Goal: Task Accomplishment & Management: Use online tool/utility

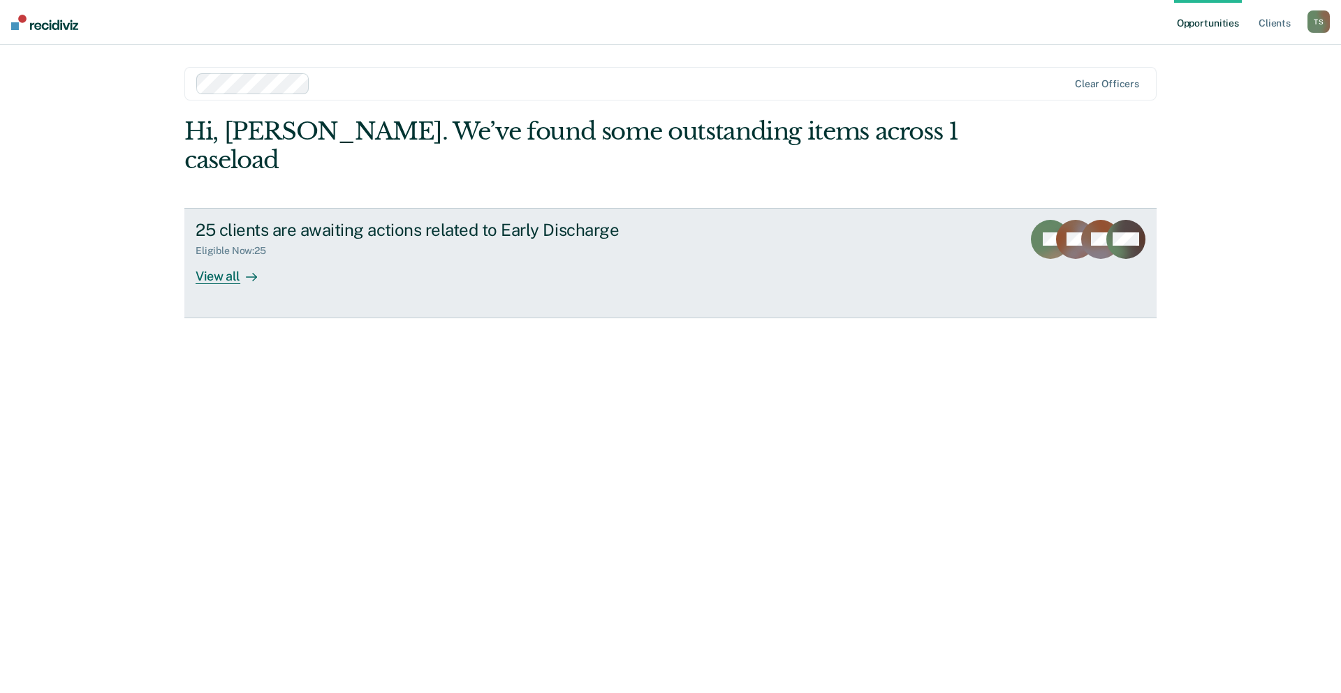
click at [231, 257] on div "View all" at bounding box center [235, 270] width 78 height 27
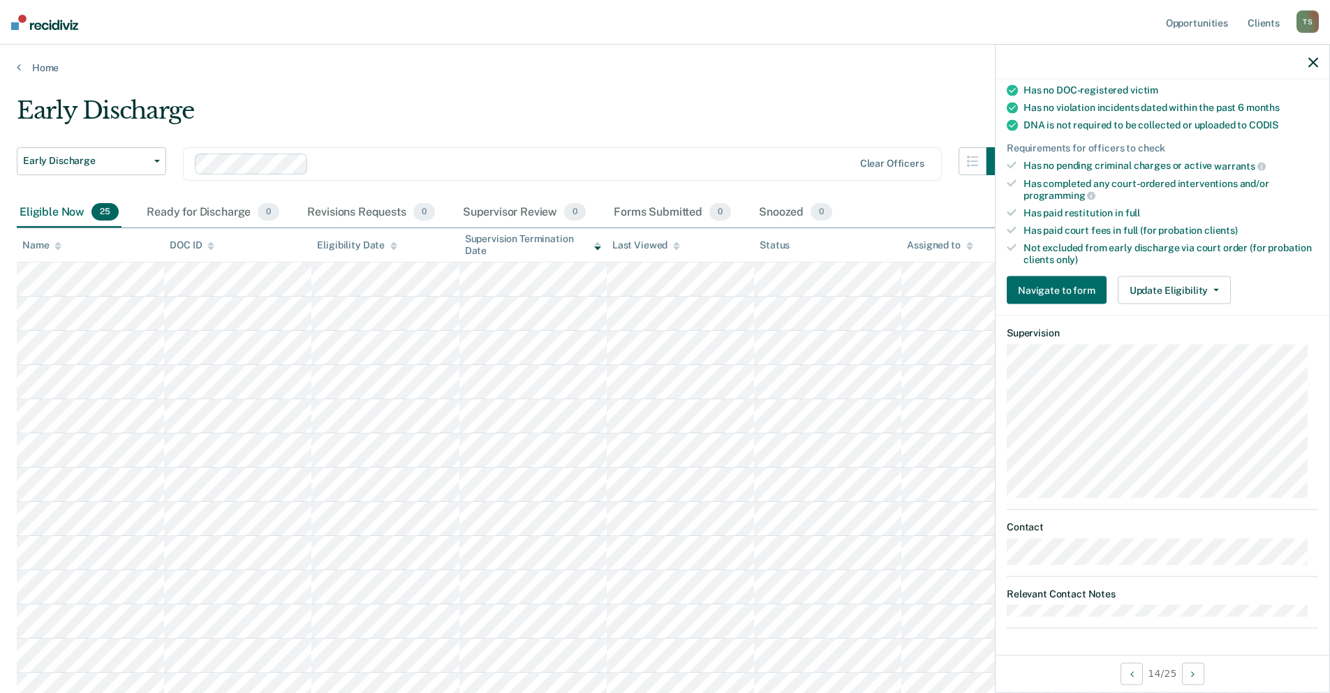
scroll to position [70, 0]
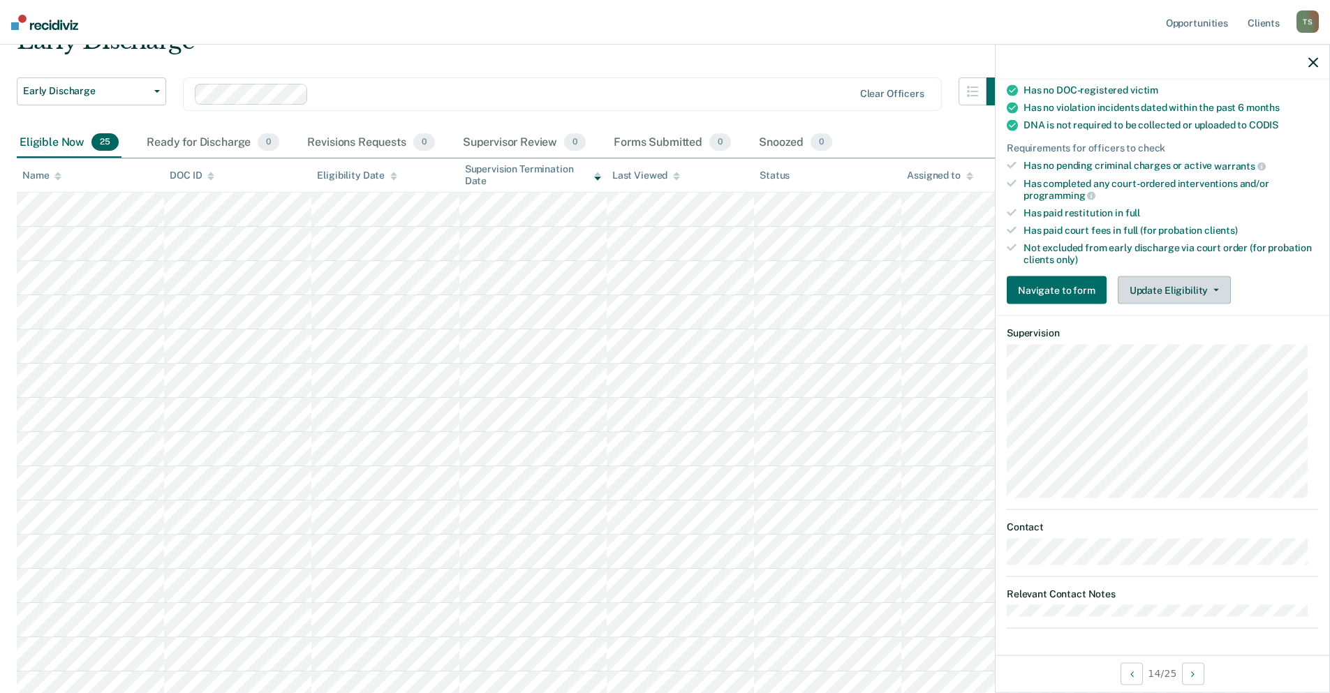
click at [1214, 289] on icon "button" at bounding box center [1217, 290] width 6 height 3
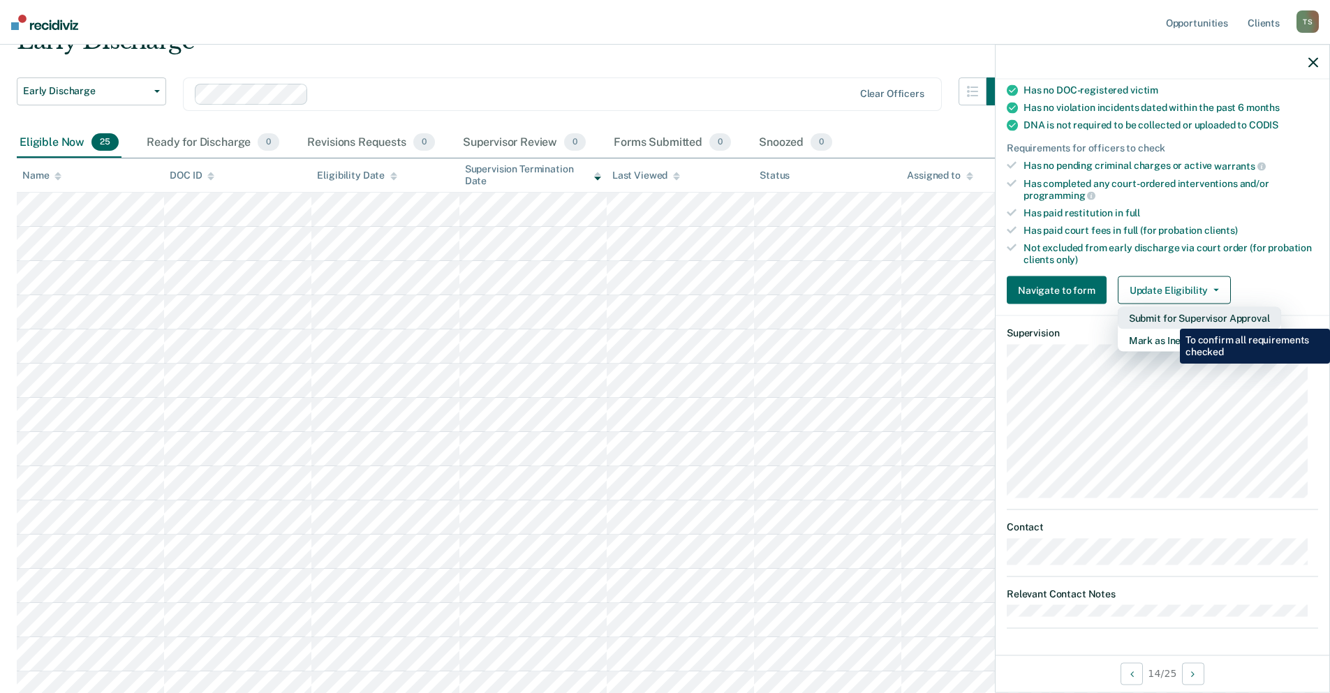
click at [1170, 318] on button "Submit for Supervisor Approval" at bounding box center [1199, 318] width 163 height 22
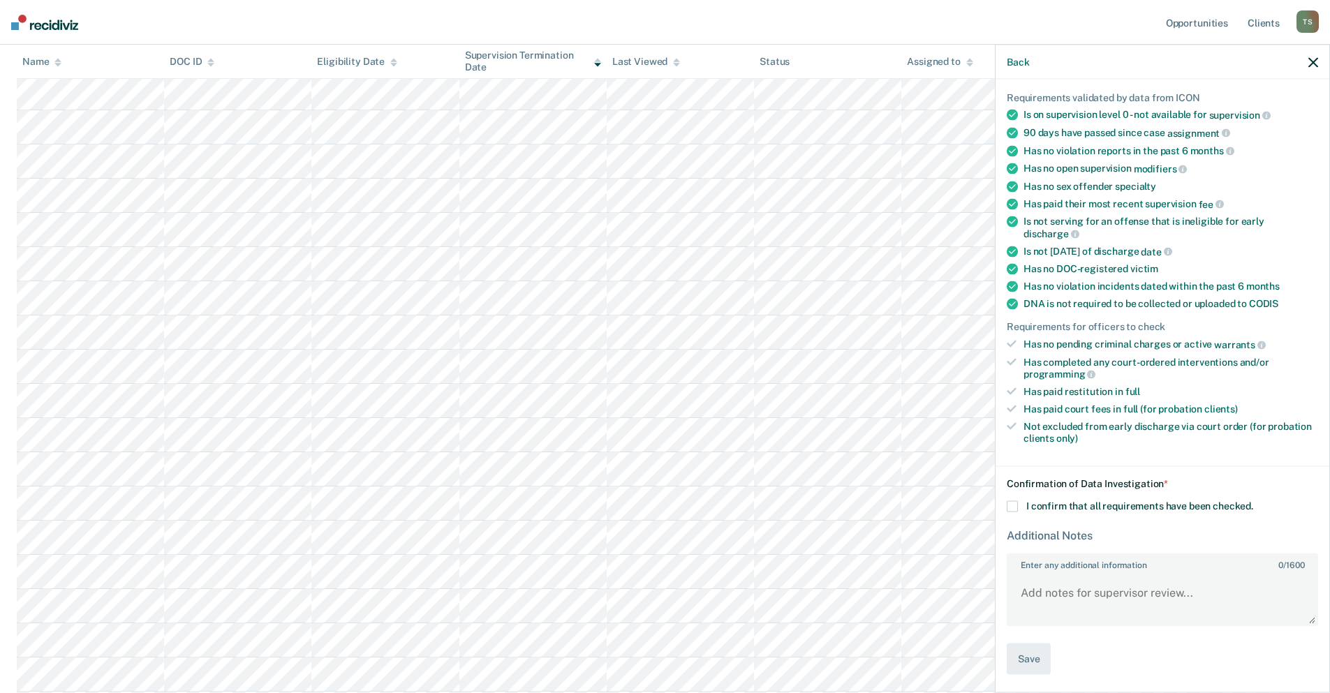
scroll to position [279, 0]
